Goal: Find contact information: Find contact information

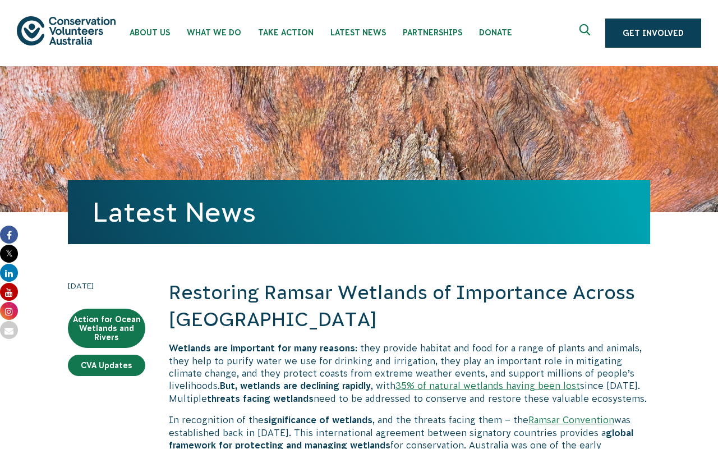
scroll to position [111, 0]
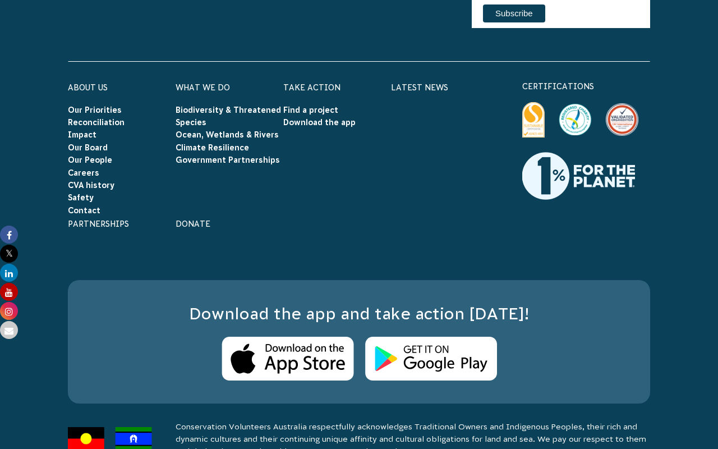
scroll to position [3351, 0]
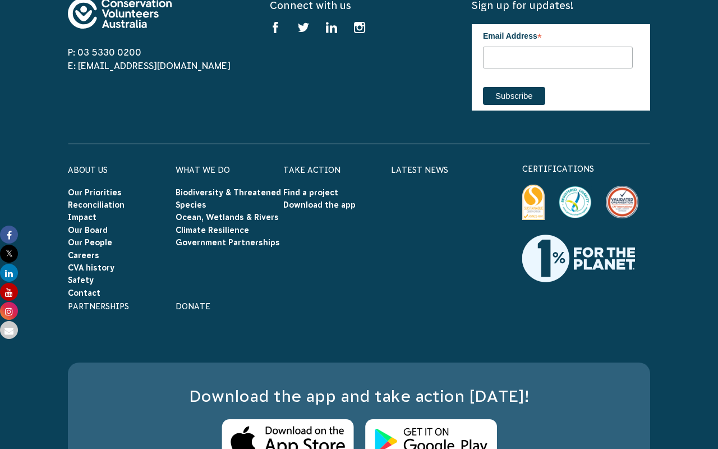
click at [81, 286] on li "Contact" at bounding box center [122, 292] width 108 height 12
click at [83, 288] on link "Contact" at bounding box center [84, 292] width 33 height 9
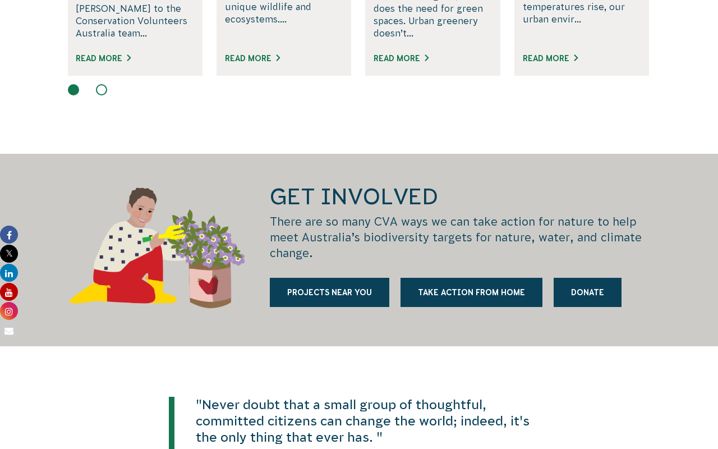
scroll to position [1323, 0]
